Goal: Find specific page/section: Find specific page/section

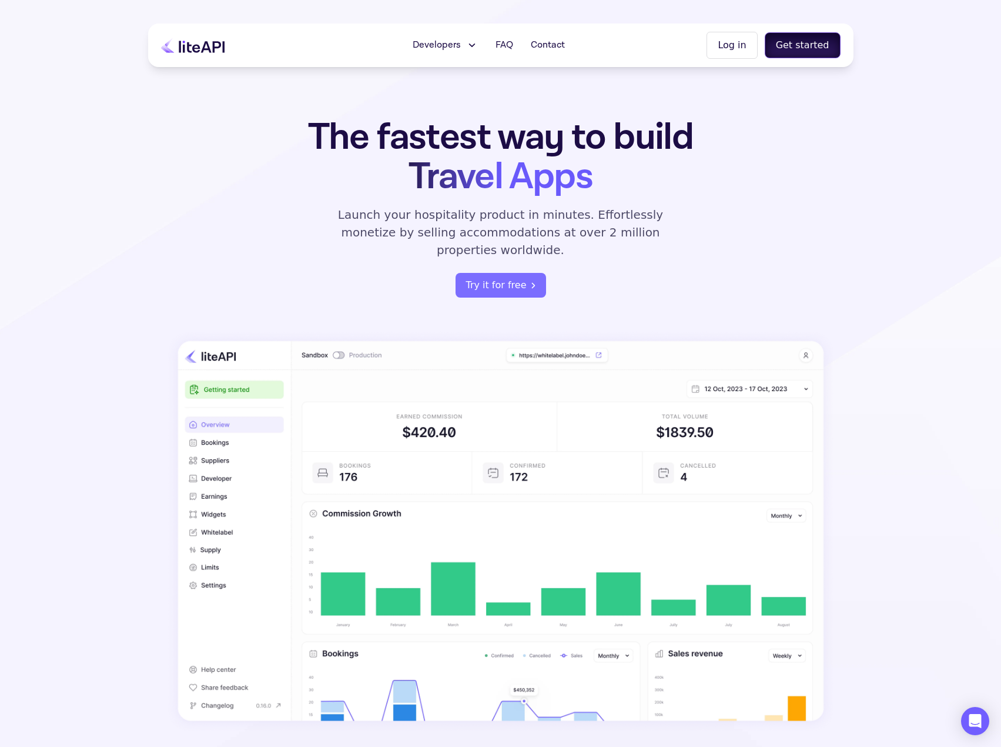
click at [789, 44] on button "Get started" at bounding box center [803, 45] width 76 height 26
click at [565, 43] on span "Contact" at bounding box center [548, 45] width 34 height 14
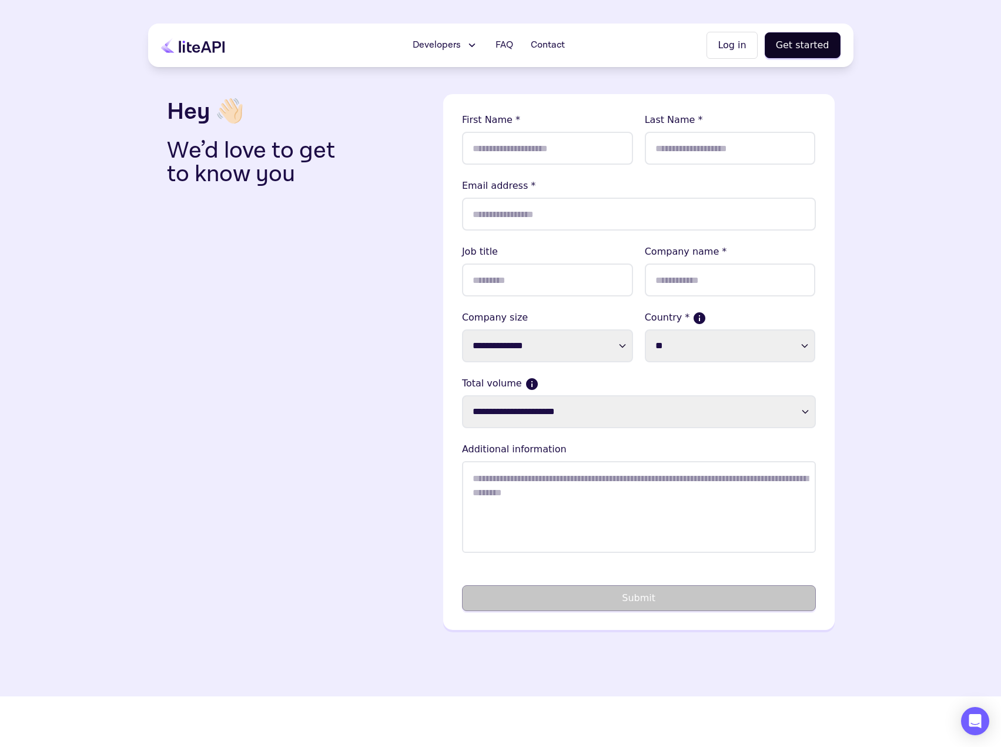
click at [565, 44] on span "Contact" at bounding box center [548, 45] width 34 height 14
click at [461, 42] on span "Developers" at bounding box center [437, 45] width 48 height 14
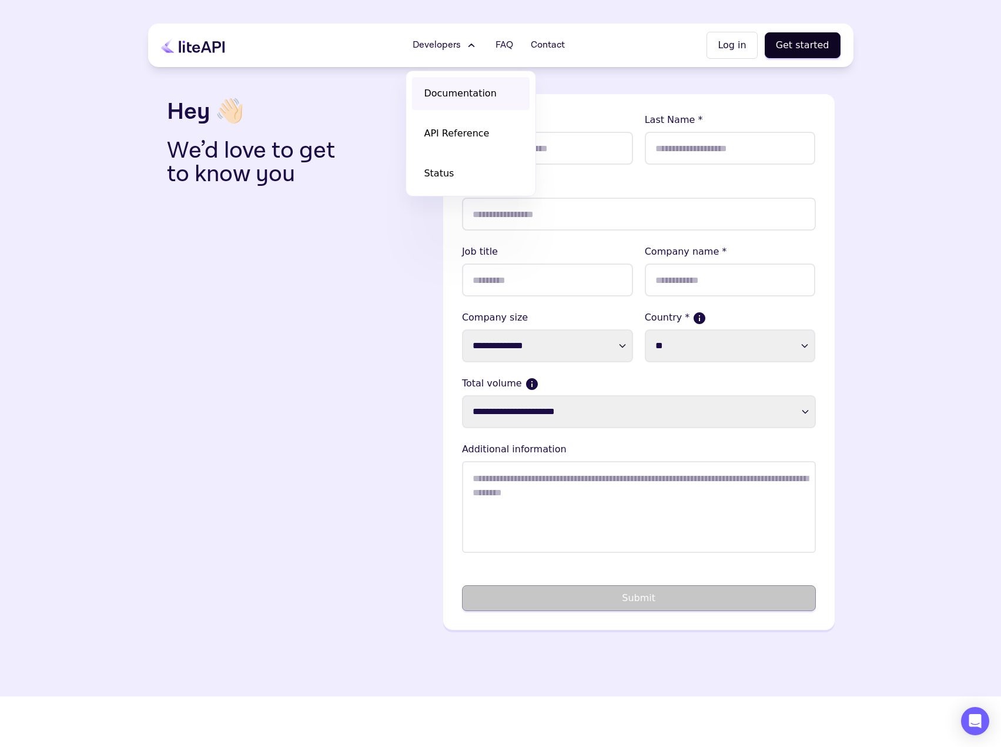
click at [455, 79] on link "Documentation" at bounding box center [471, 93] width 118 height 33
